Goal: Task Accomplishment & Management: Complete application form

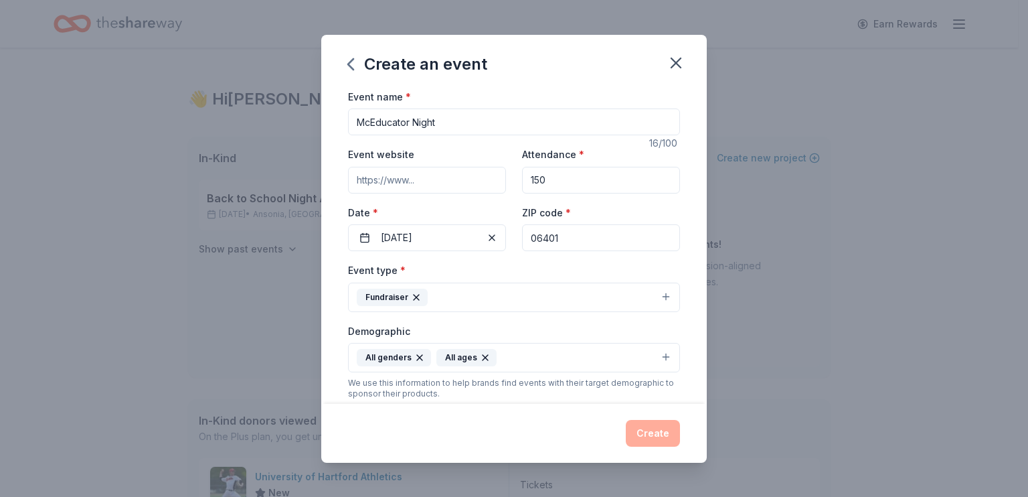
scroll to position [335, 0]
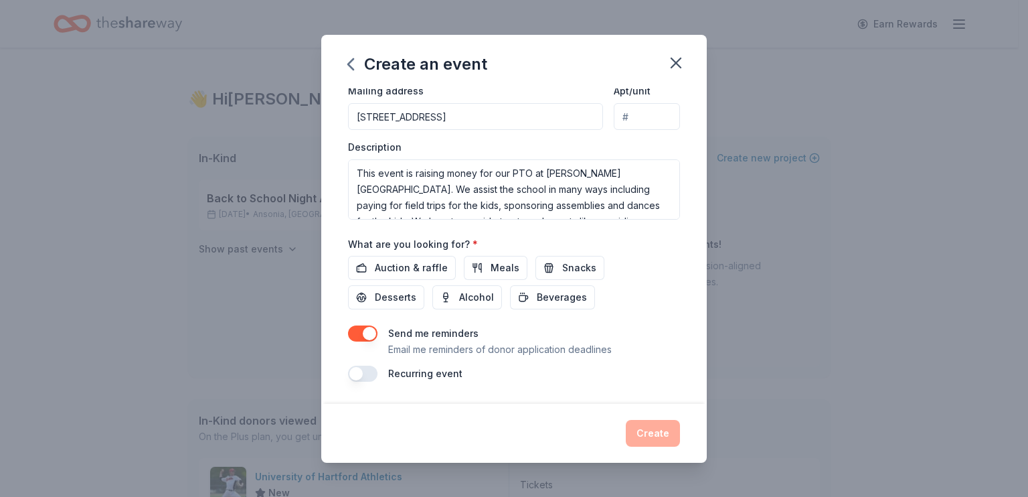
click at [455, 436] on div "Create" at bounding box center [514, 433] width 332 height 27
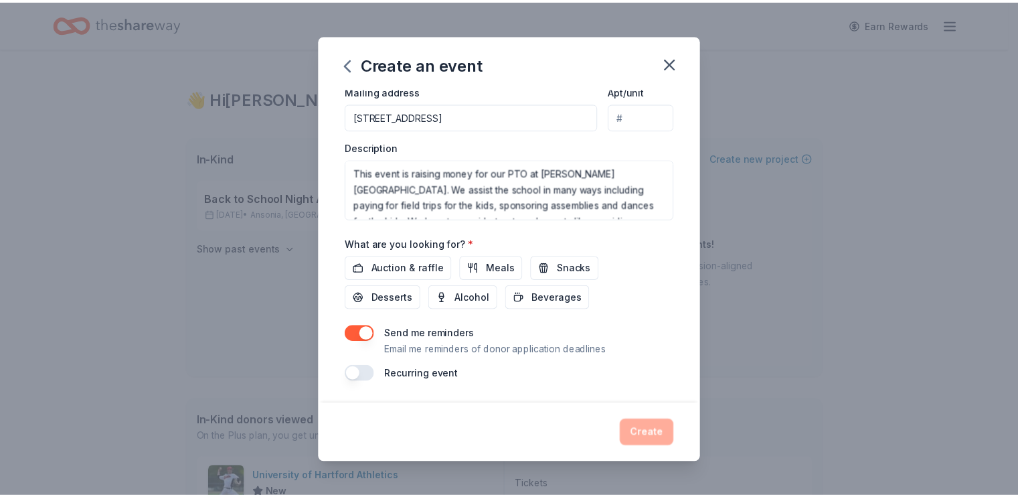
scroll to position [468, 0]
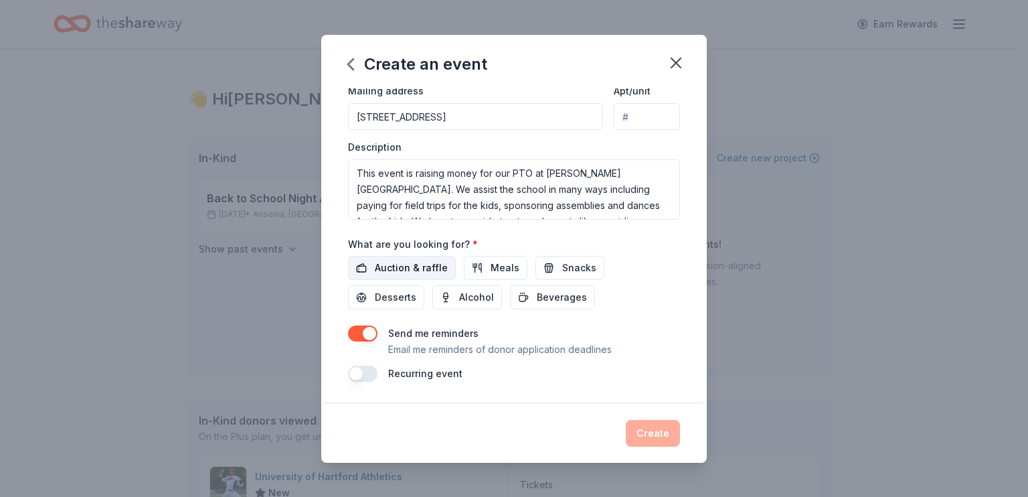
click at [375, 260] on span "Auction & raffle" at bounding box center [411, 268] width 73 height 16
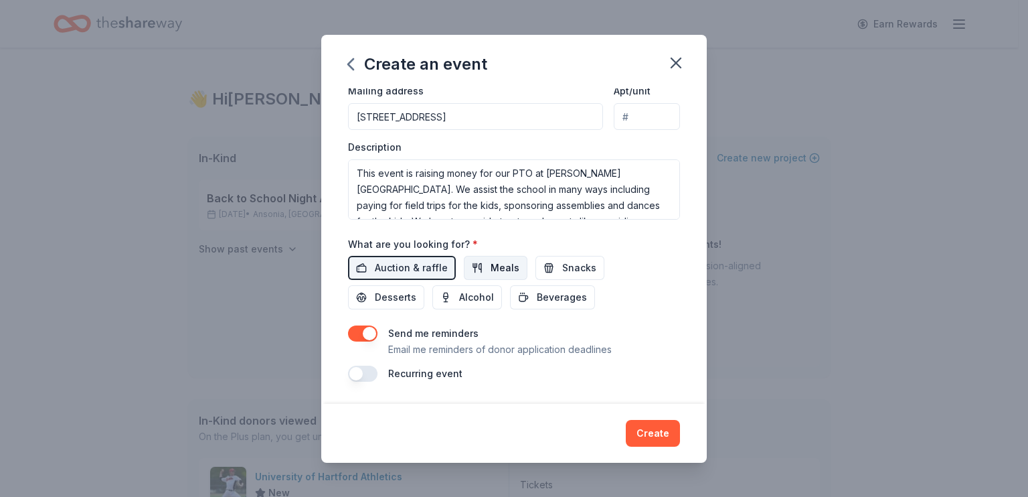
click at [495, 260] on span "Meals" at bounding box center [505, 268] width 29 height 16
click at [563, 266] on button "Snacks" at bounding box center [569, 268] width 69 height 24
click at [377, 302] on span "Desserts" at bounding box center [395, 297] width 41 height 16
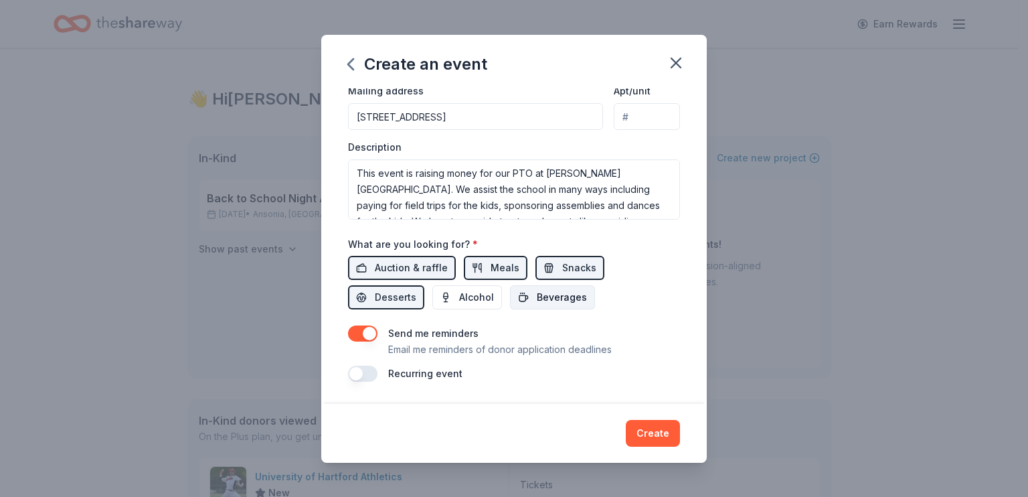
click at [570, 302] on span "Beverages" at bounding box center [562, 297] width 50 height 16
click at [680, 420] on button "Create" at bounding box center [653, 433] width 54 height 27
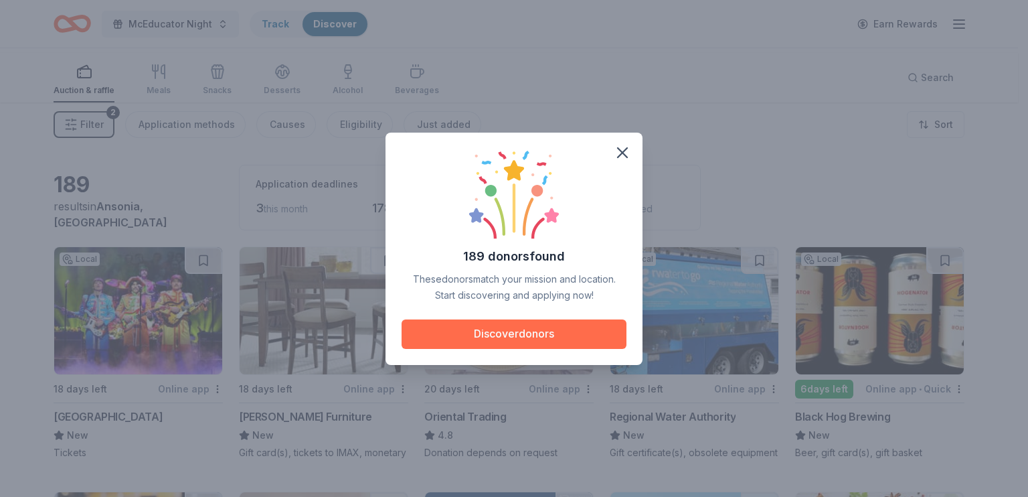
click at [487, 333] on button "Discover donors" at bounding box center [514, 333] width 225 height 29
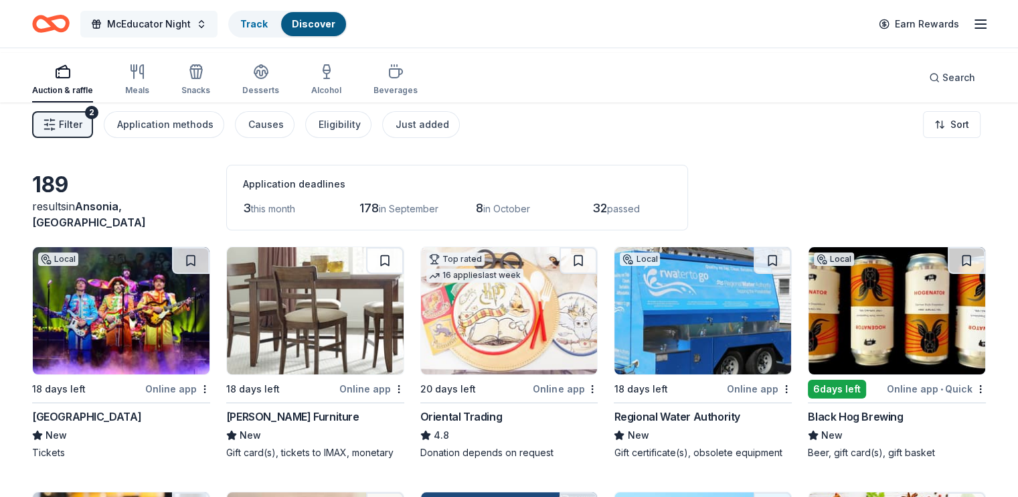
click at [217, 26] on button "McEducator Night" at bounding box center [148, 24] width 137 height 27
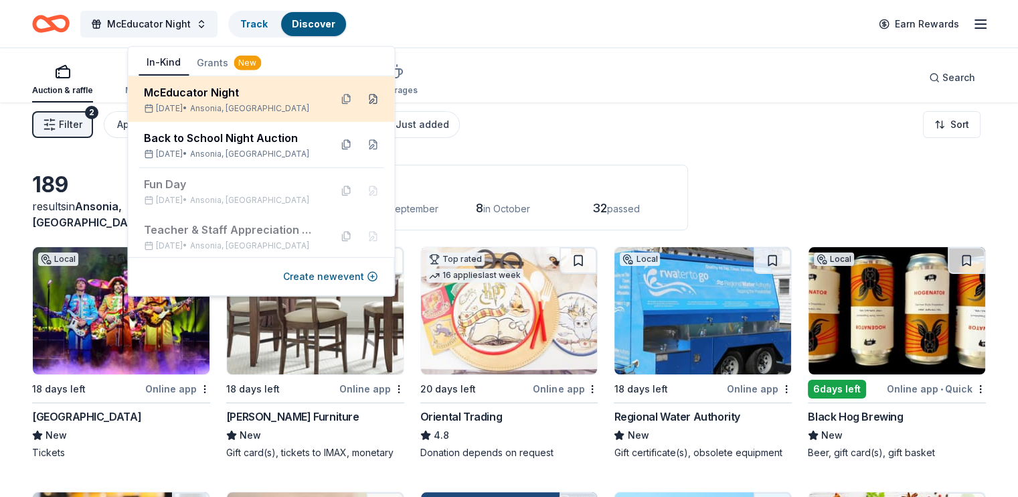
click at [362, 107] on button at bounding box center [372, 98] width 21 height 21
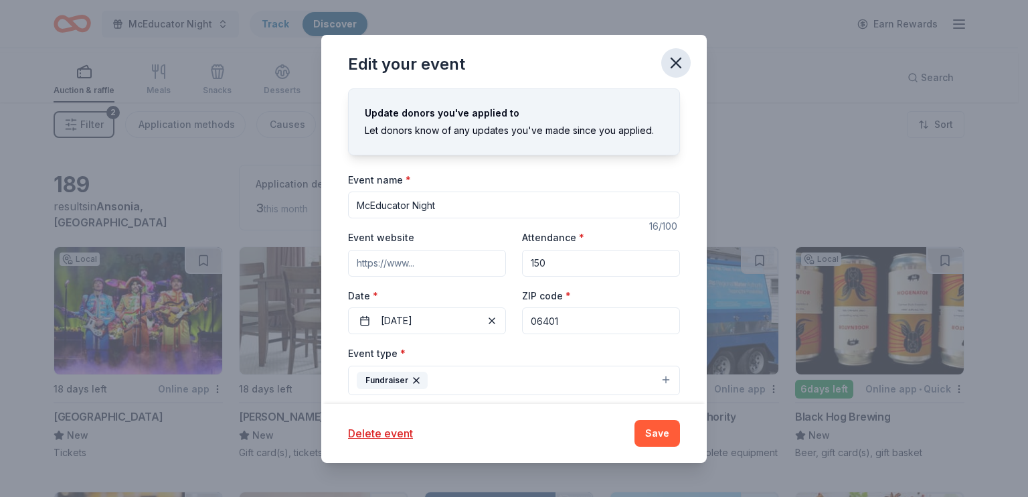
click at [685, 72] on icon "button" at bounding box center [676, 63] width 19 height 19
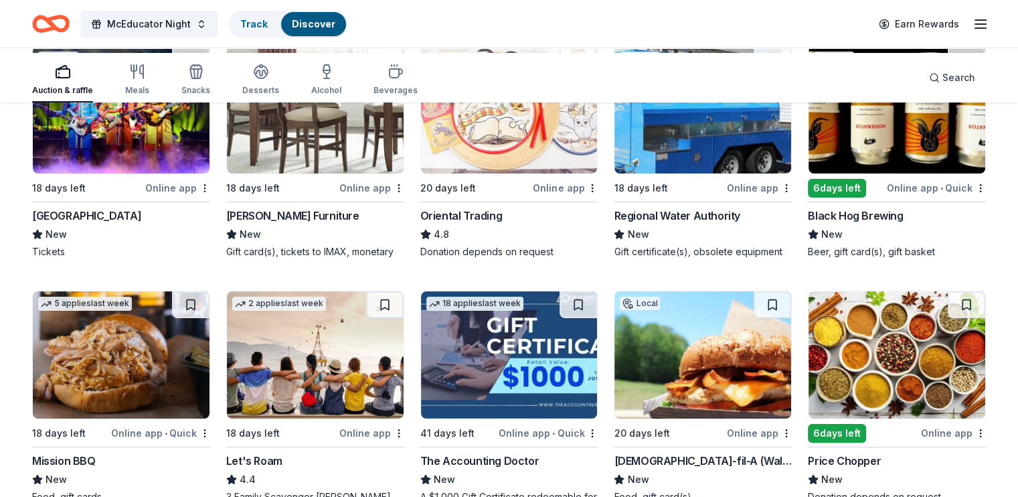
scroll to position [268, 0]
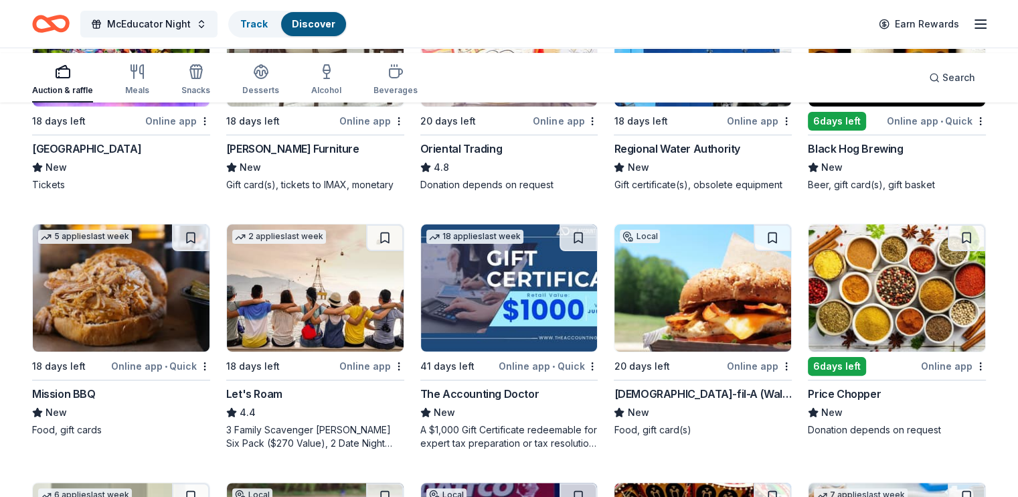
click at [511, 106] on img at bounding box center [509, 42] width 177 height 127
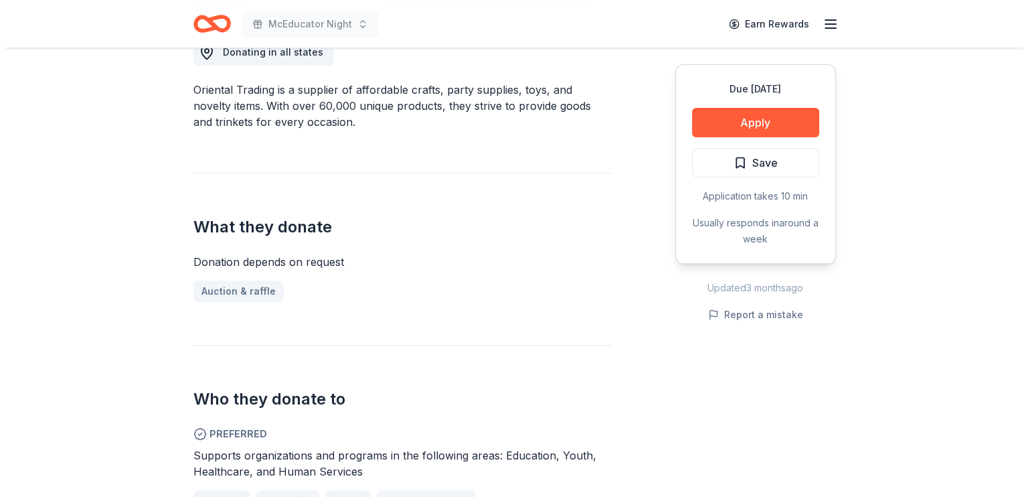
scroll to position [402, 0]
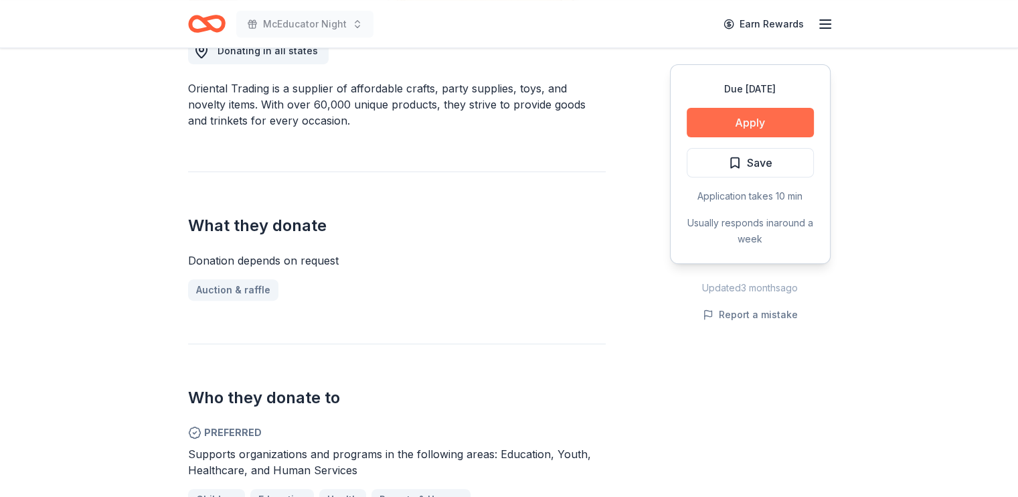
click at [711, 137] on button "Apply" at bounding box center [750, 122] width 127 height 29
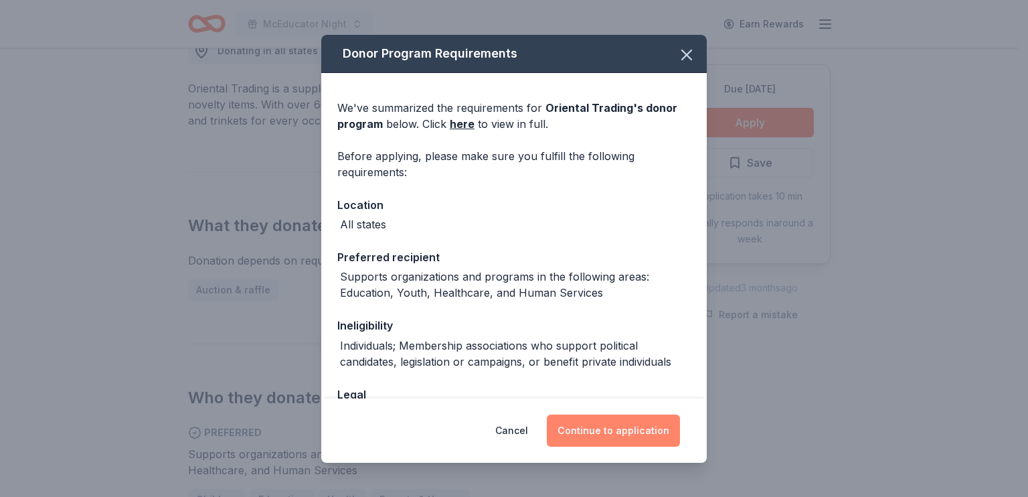
click at [623, 414] on button "Continue to application" at bounding box center [613, 430] width 133 height 32
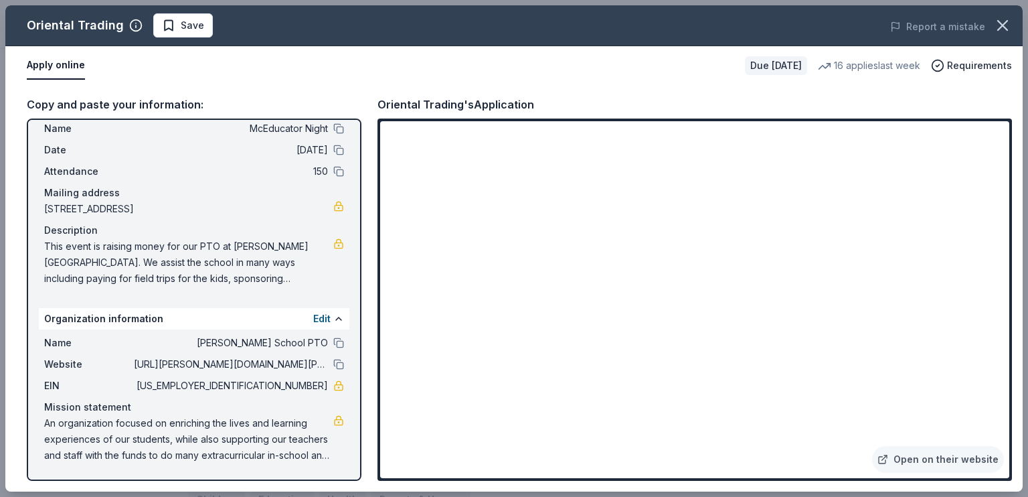
scroll to position [0, 0]
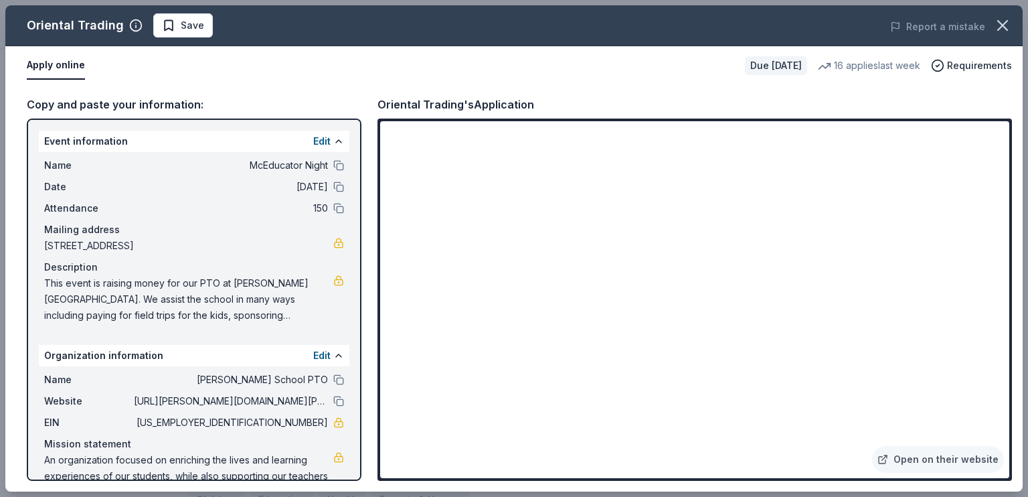
click at [566, 80] on div "Apply online" at bounding box center [380, 66] width 707 height 28
